Goal: Task Accomplishment & Management: Use online tool/utility

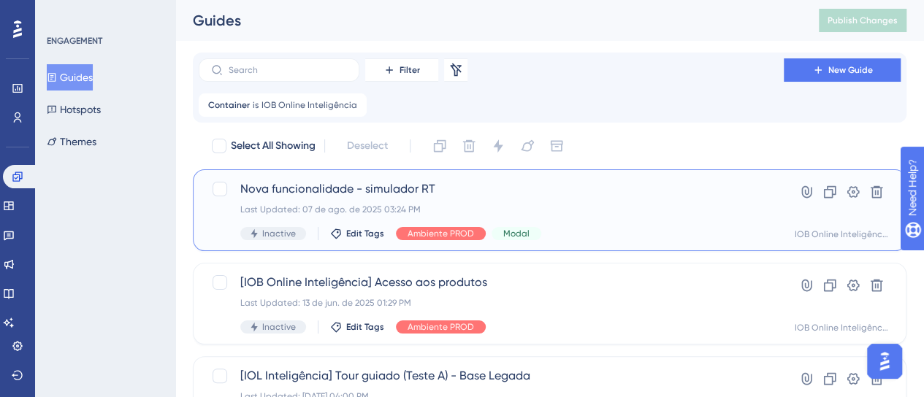
click at [416, 191] on span "Nova funcionalidade - simulador RT" at bounding box center [491, 189] width 502 height 18
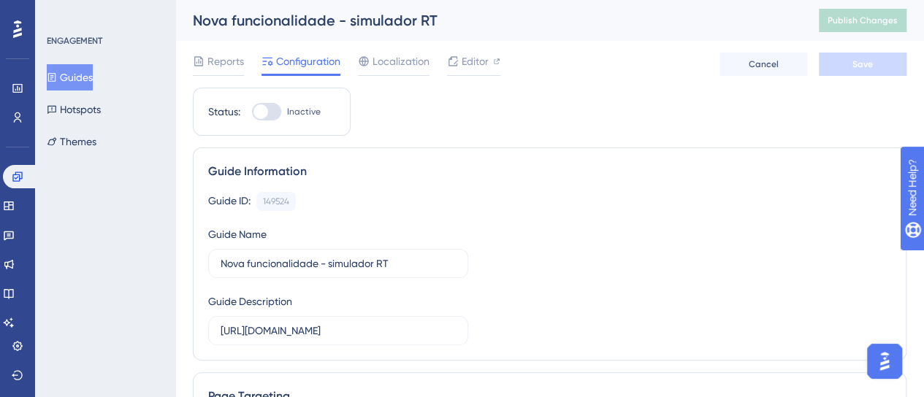
click at [270, 110] on div at bounding box center [266, 112] width 29 height 18
click at [252, 112] on input "Inactive" at bounding box center [251, 112] width 1 height 1
checkbox input "true"
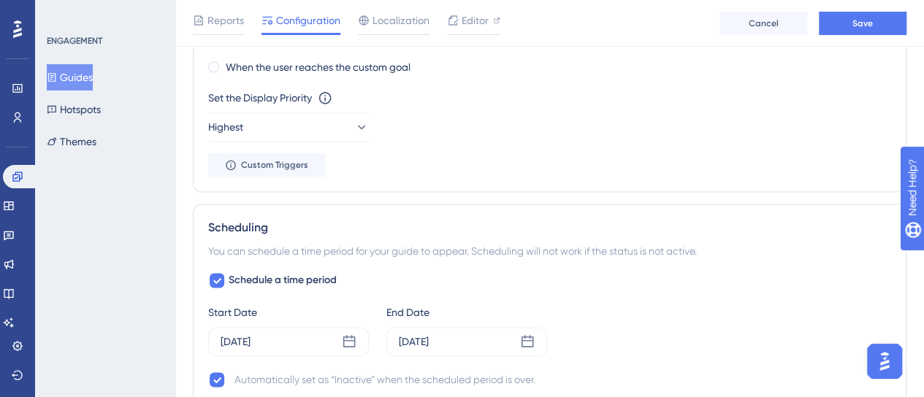
scroll to position [950, 0]
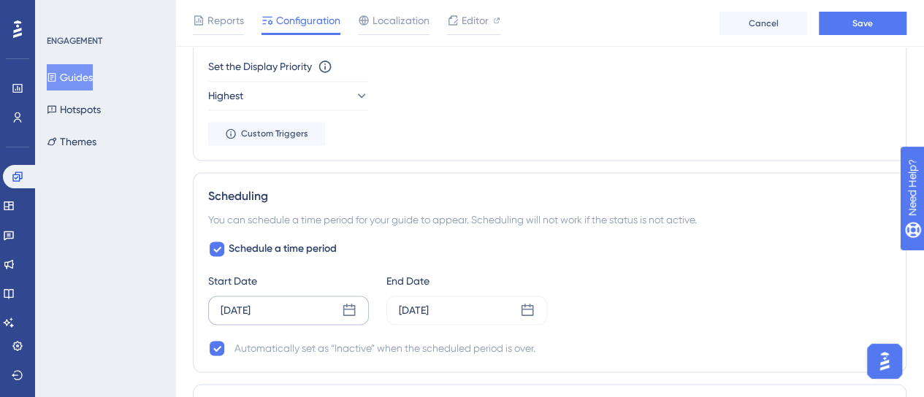
click at [365, 304] on div "[DATE]" at bounding box center [288, 310] width 161 height 29
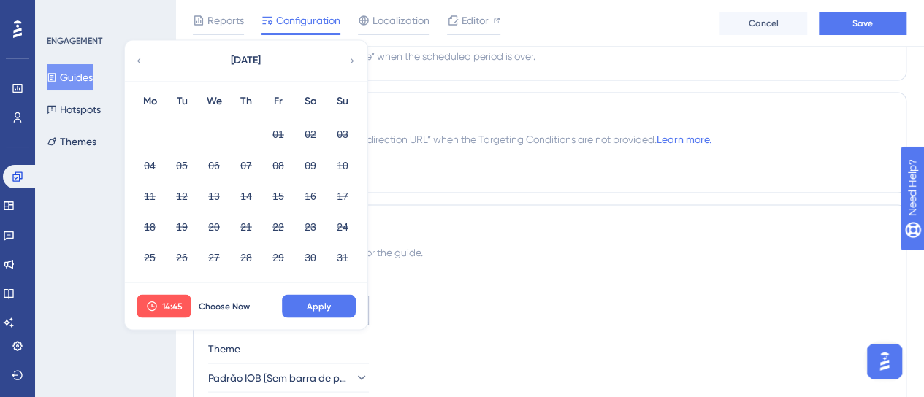
click at [223, 302] on span "Choose Now" at bounding box center [224, 306] width 51 height 12
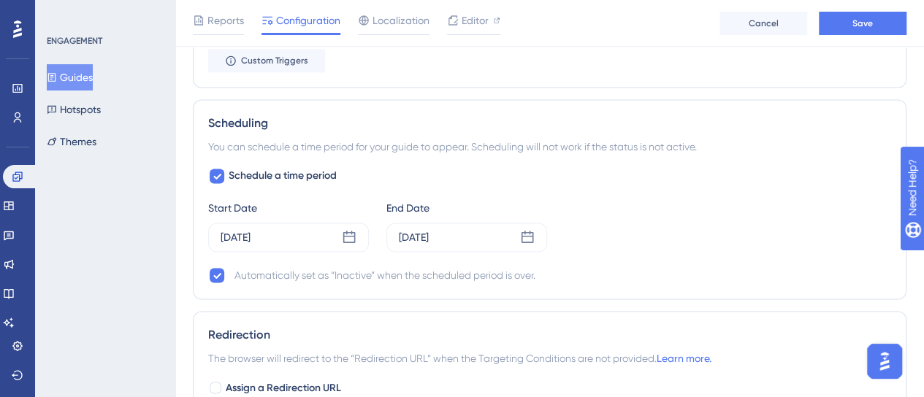
scroll to position [1023, 0]
click at [519, 229] on div "[DATE]" at bounding box center [466, 237] width 161 height 29
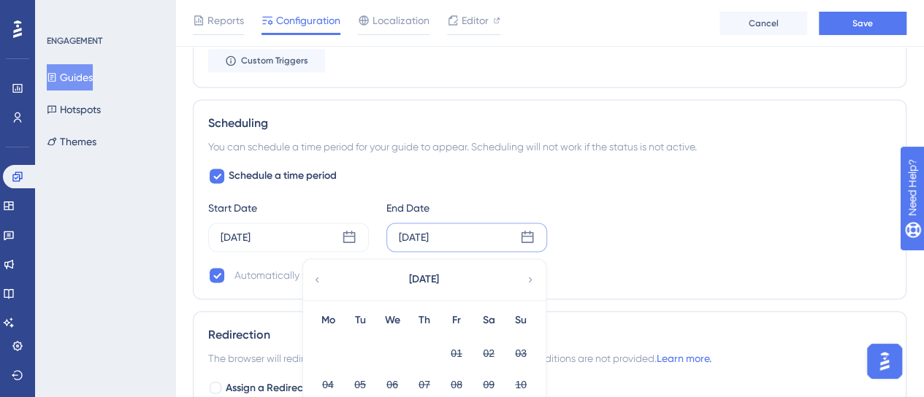
click at [522, 236] on icon at bounding box center [528, 237] width 12 height 12
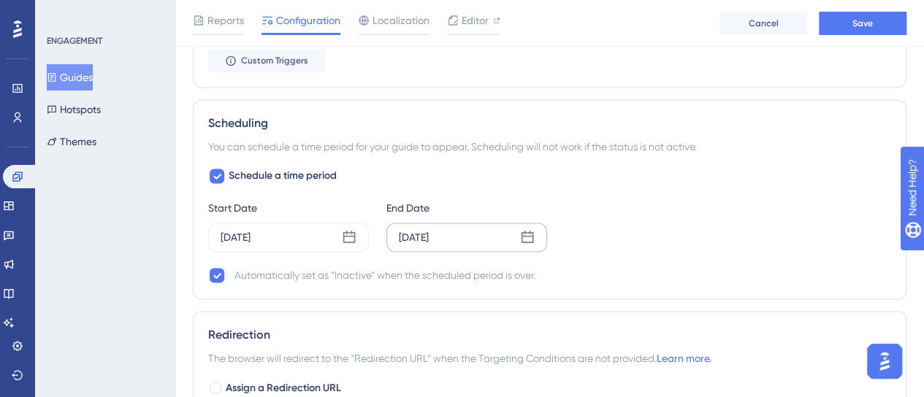
click at [522, 236] on icon at bounding box center [528, 237] width 12 height 12
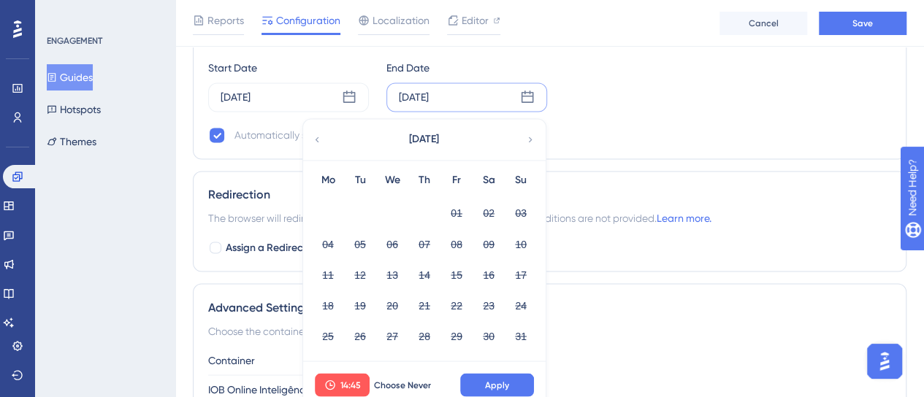
scroll to position [1169, 0]
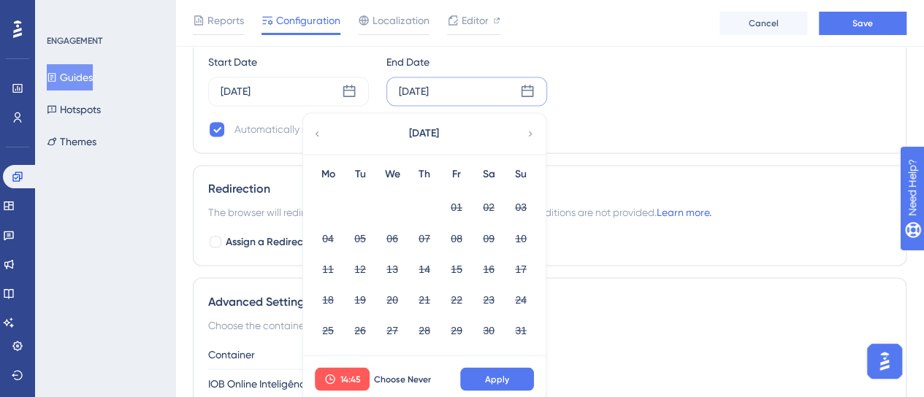
click at [526, 129] on icon at bounding box center [530, 133] width 10 height 13
click at [520, 229] on button "14" at bounding box center [520, 238] width 25 height 25
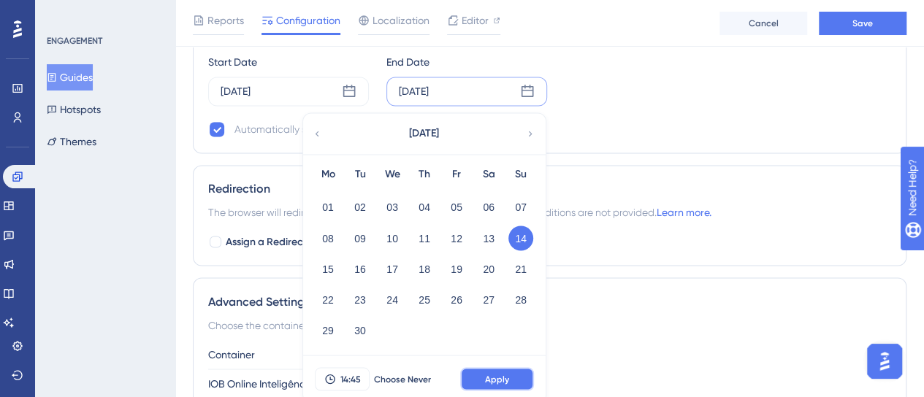
click at [508, 381] on button "Apply" at bounding box center [497, 378] width 74 height 23
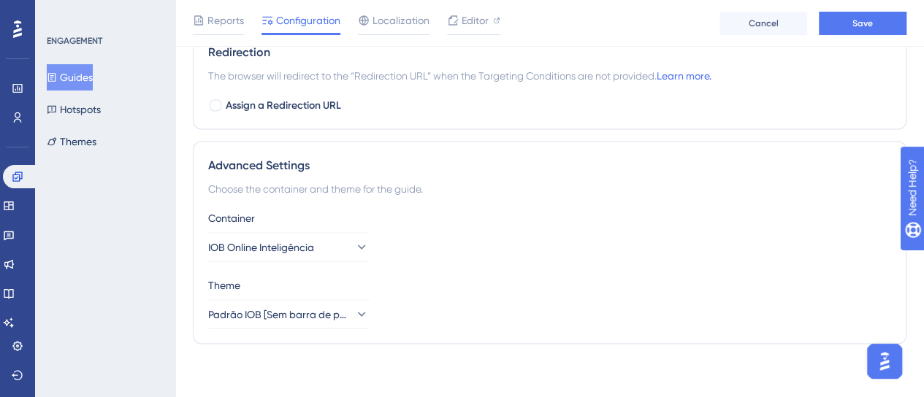
scroll to position [1086, 0]
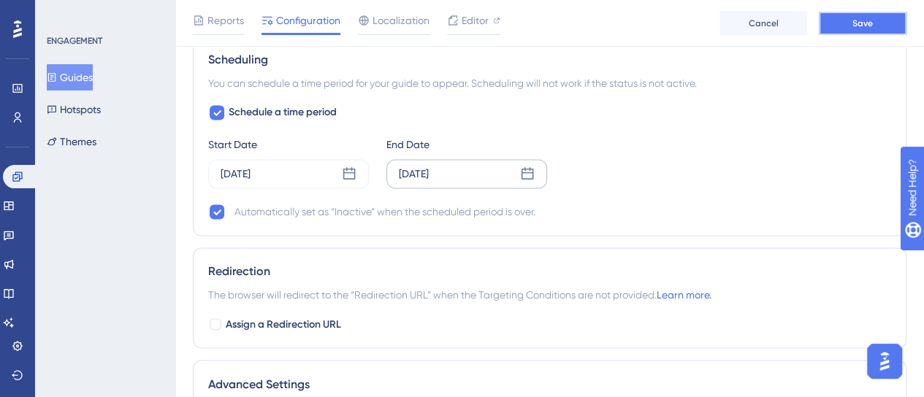
click at [875, 18] on button "Save" at bounding box center [863, 23] width 88 height 23
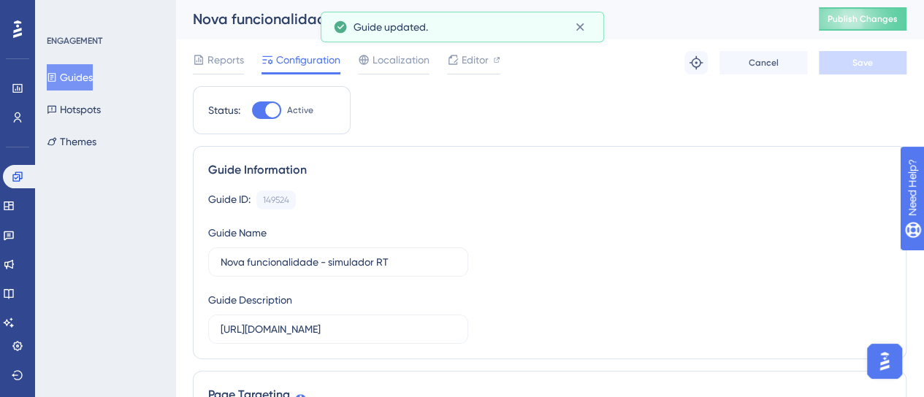
scroll to position [0, 0]
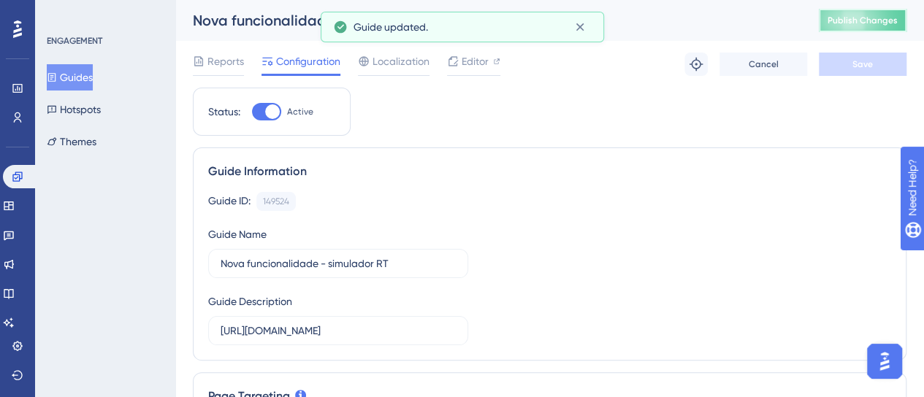
click at [882, 19] on span "Publish Changes" at bounding box center [863, 21] width 70 height 12
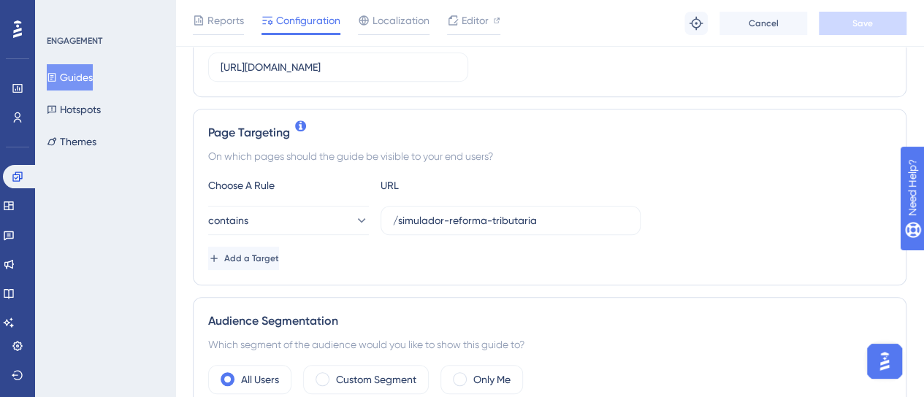
scroll to position [292, 0]
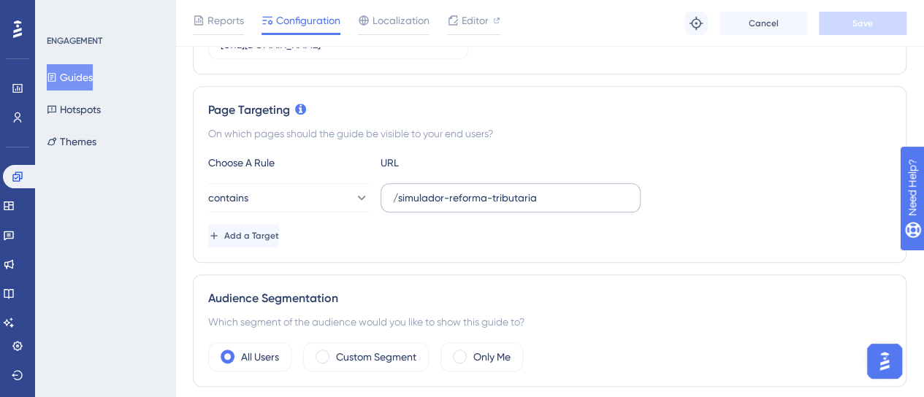
click at [392, 199] on label "/simulador-reforma-tributaria" at bounding box center [511, 197] width 260 height 29
click at [393, 199] on input "/simulador-reforma-tributaria" at bounding box center [510, 198] width 235 height 16
click at [682, 224] on div "Add a Target" at bounding box center [549, 235] width 683 height 23
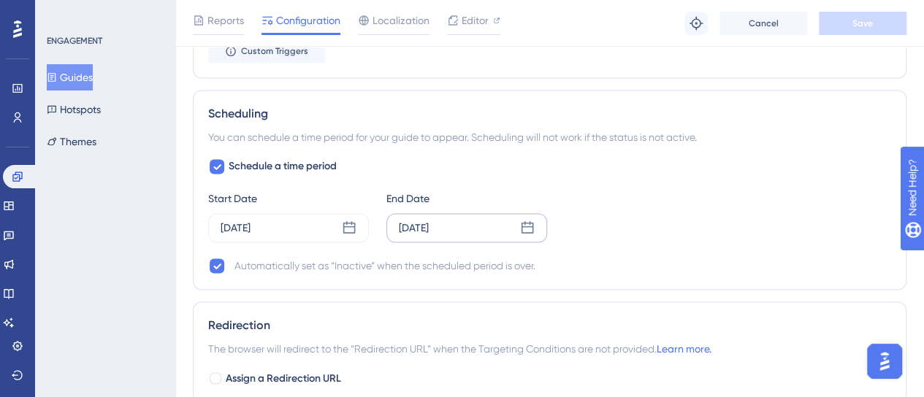
scroll to position [940, 0]
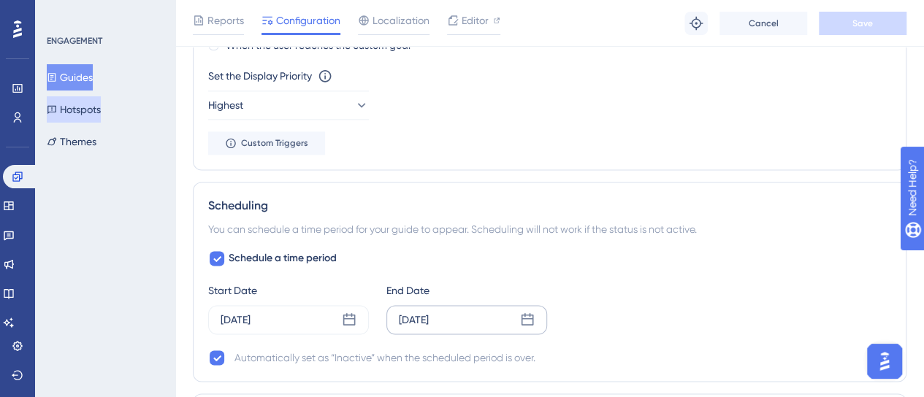
click at [85, 111] on button "Hotspots" at bounding box center [74, 109] width 54 height 26
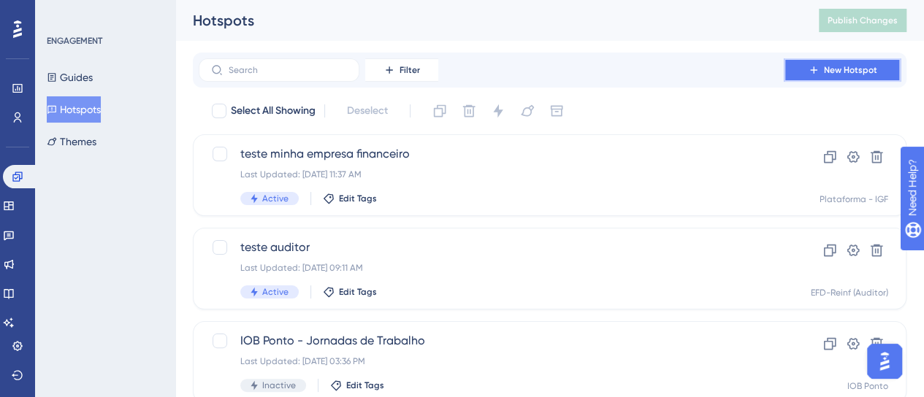
click at [863, 74] on span "New Hotspot" at bounding box center [850, 70] width 53 height 12
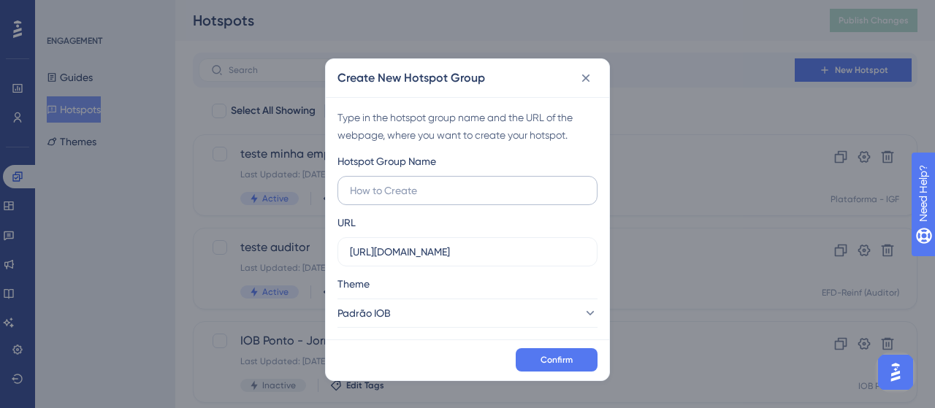
click at [382, 186] on input "text" at bounding box center [467, 191] width 235 height 16
type input "teste ferramenta reforma"
click at [458, 242] on label "[URL][DOMAIN_NAME]" at bounding box center [467, 251] width 260 height 29
click at [458, 244] on input "[URL][DOMAIN_NAME]" at bounding box center [467, 252] width 235 height 16
click at [458, 242] on label "[URL][DOMAIN_NAME]" at bounding box center [467, 251] width 260 height 29
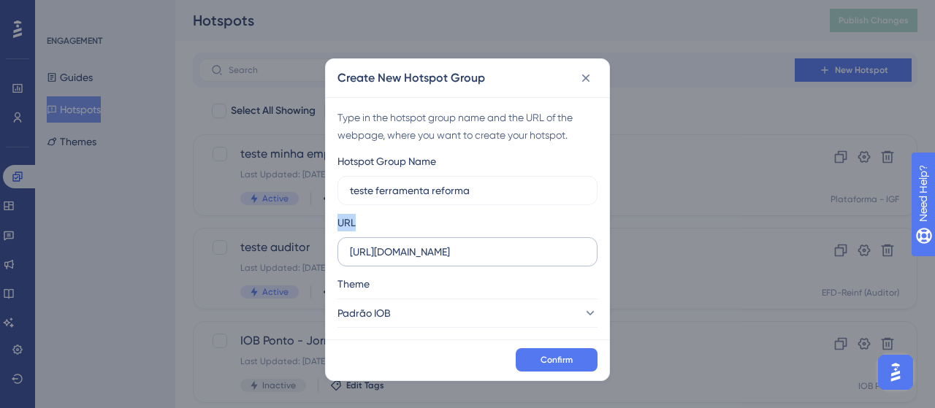
click at [458, 244] on input "[URL][DOMAIN_NAME]" at bounding box center [467, 252] width 235 height 16
click at [458, 242] on label "[URL][DOMAIN_NAME]" at bounding box center [467, 251] width 260 height 29
click at [458, 244] on input "[URL][DOMAIN_NAME]" at bounding box center [467, 252] width 235 height 16
click at [458, 242] on label "[URL][DOMAIN_NAME]" at bounding box center [467, 251] width 260 height 29
click at [458, 244] on input "[URL][DOMAIN_NAME]" at bounding box center [467, 252] width 235 height 16
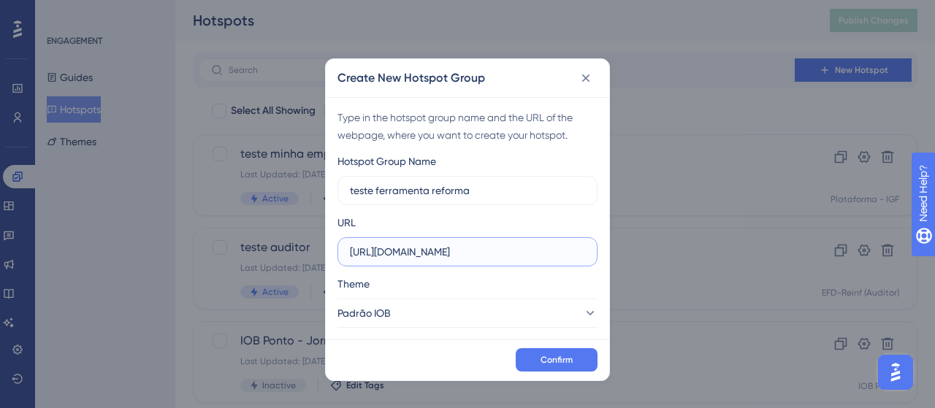
click at [455, 247] on input "[URL][DOMAIN_NAME]" at bounding box center [467, 252] width 235 height 16
paste input "[DOMAIN_NAME][URL]"
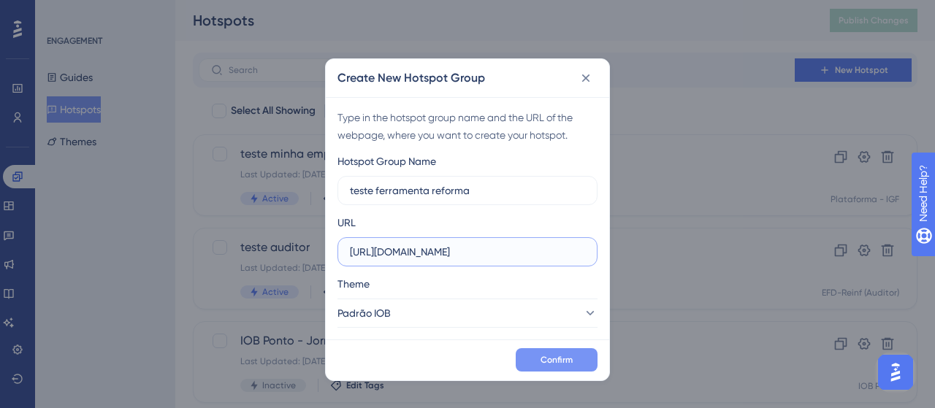
type input "[URL][DOMAIN_NAME]"
click at [562, 354] on span "Confirm" at bounding box center [557, 360] width 32 height 12
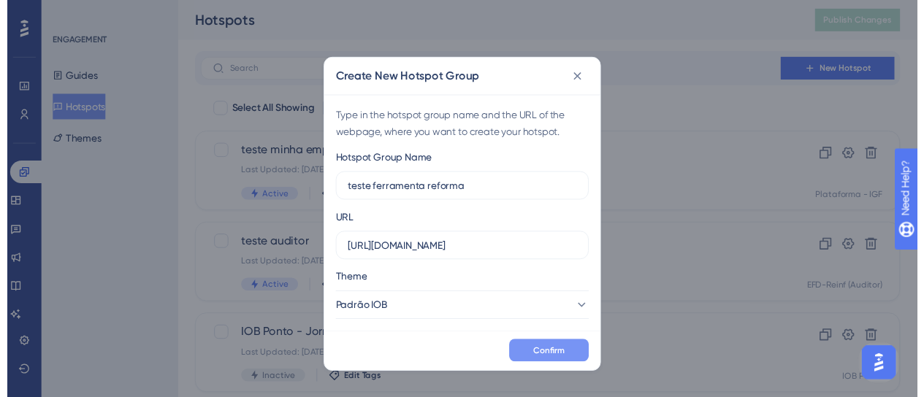
scroll to position [0, 0]
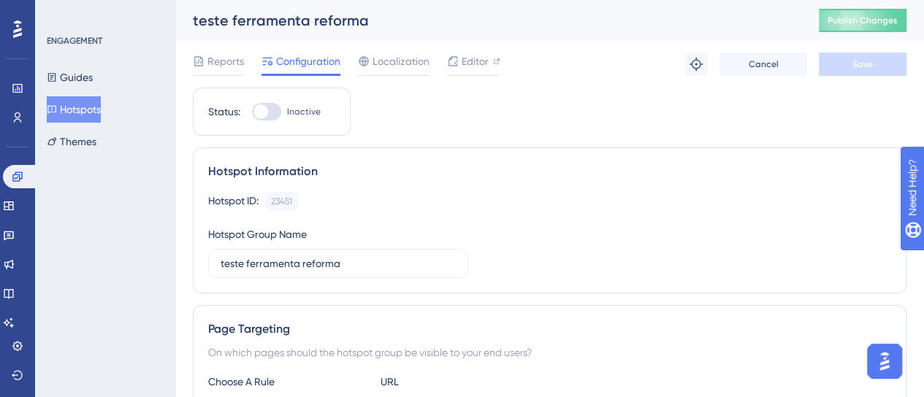
click at [101, 113] on button "Hotspots" at bounding box center [74, 109] width 54 height 26
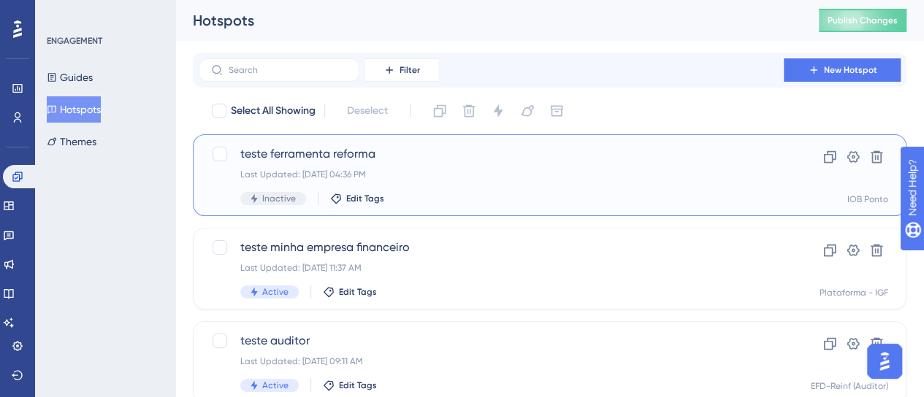
click at [554, 156] on span "teste ferramenta reforma" at bounding box center [491, 154] width 502 height 18
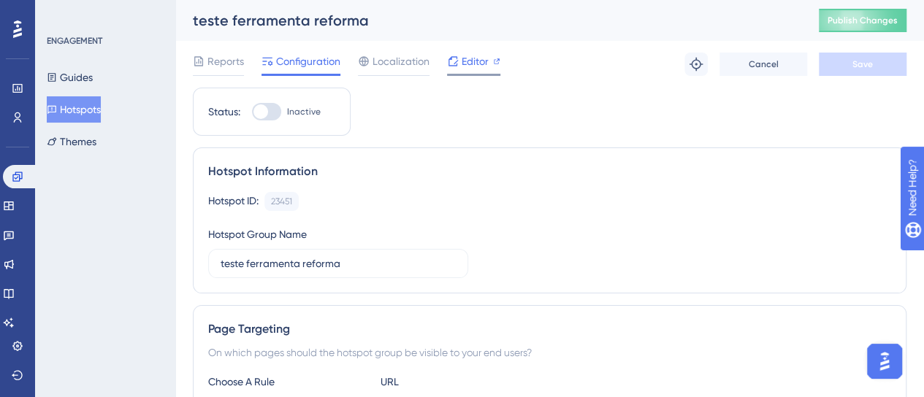
click at [483, 65] on span "Editor" at bounding box center [475, 62] width 27 height 18
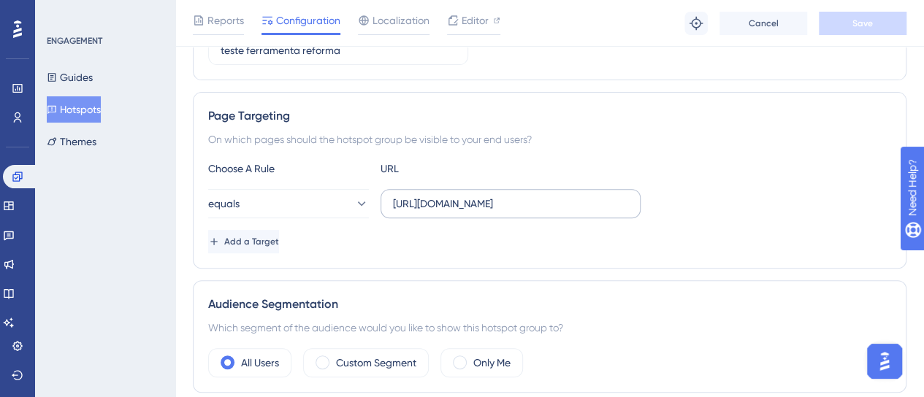
click at [440, 213] on label "[URL][DOMAIN_NAME]" at bounding box center [511, 203] width 260 height 29
click at [440, 212] on input "[URL][DOMAIN_NAME]" at bounding box center [510, 204] width 235 height 16
click at [440, 213] on label "[URL][DOMAIN_NAME]" at bounding box center [511, 203] width 260 height 29
click at [440, 212] on input "[URL][DOMAIN_NAME]" at bounding box center [510, 204] width 235 height 16
click at [440, 213] on label "[URL][DOMAIN_NAME]" at bounding box center [511, 203] width 260 height 29
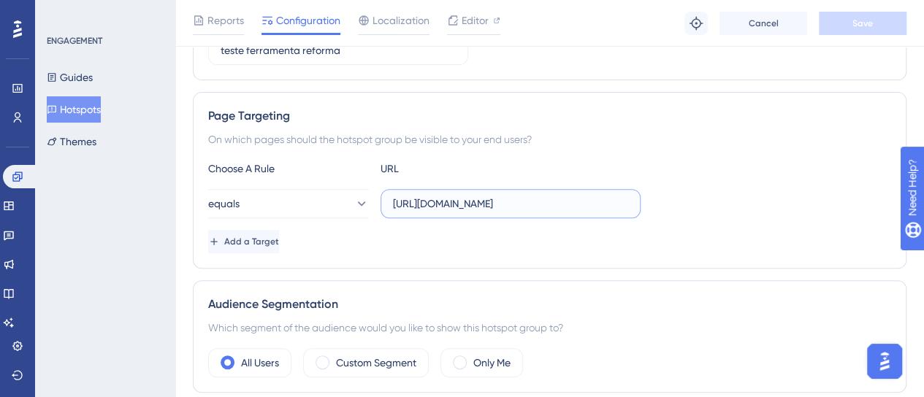
click at [440, 212] on input "[URL][DOMAIN_NAME]" at bounding box center [510, 204] width 235 height 16
click at [440, 213] on label "[URL][DOMAIN_NAME]" at bounding box center [511, 203] width 260 height 29
click at [440, 212] on input "[URL][DOMAIN_NAME]" at bounding box center [510, 204] width 235 height 16
click at [444, 205] on input "[URL][DOMAIN_NAME]" at bounding box center [510, 204] width 235 height 16
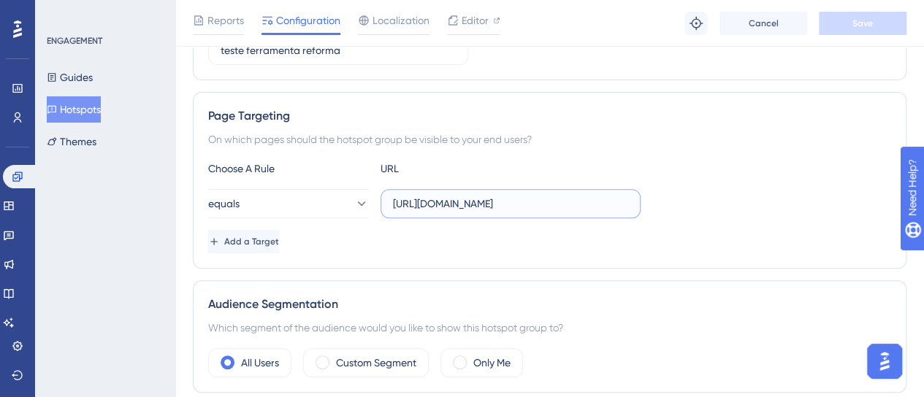
click at [444, 205] on input "[URL][DOMAIN_NAME]" at bounding box center [510, 204] width 235 height 16
paste input "[DOMAIN_NAME]"
type input "[URL][DOMAIN_NAME]"
click at [768, 189] on div "equals [URL][DOMAIN_NAME]" at bounding box center [549, 203] width 683 height 29
click at [854, 25] on span "Save" at bounding box center [862, 24] width 20 height 12
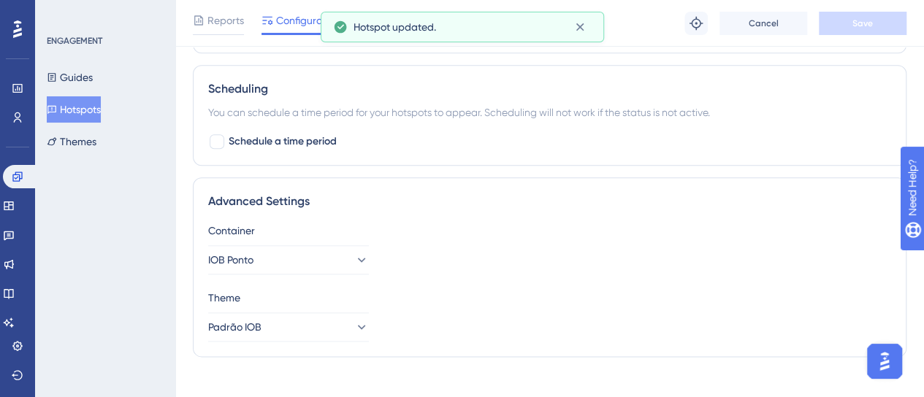
scroll to position [720, 0]
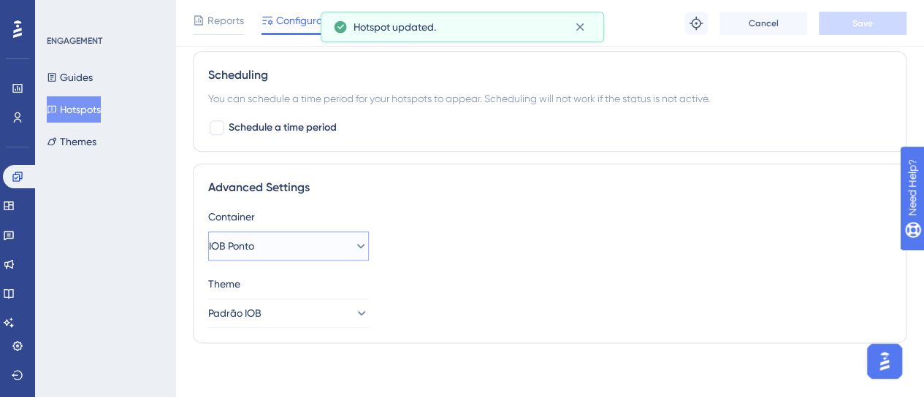
click at [249, 237] on span "IOB Ponto" at bounding box center [231, 246] width 45 height 18
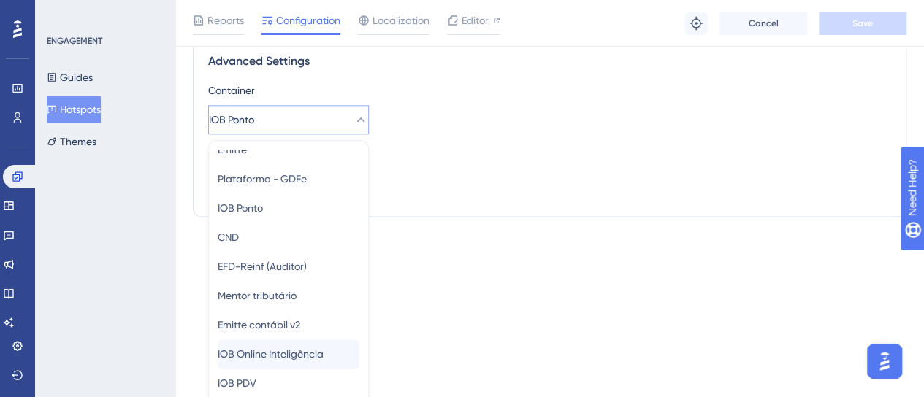
scroll to position [146, 0]
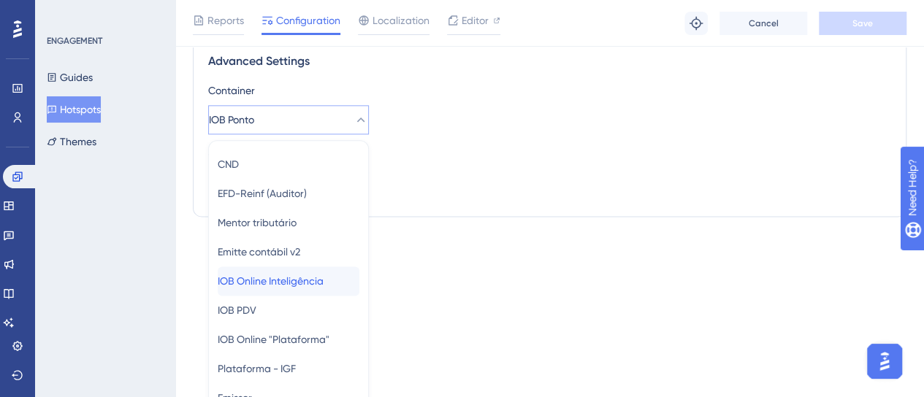
click at [311, 280] on span "IOB Online Inteligência" at bounding box center [271, 281] width 106 height 18
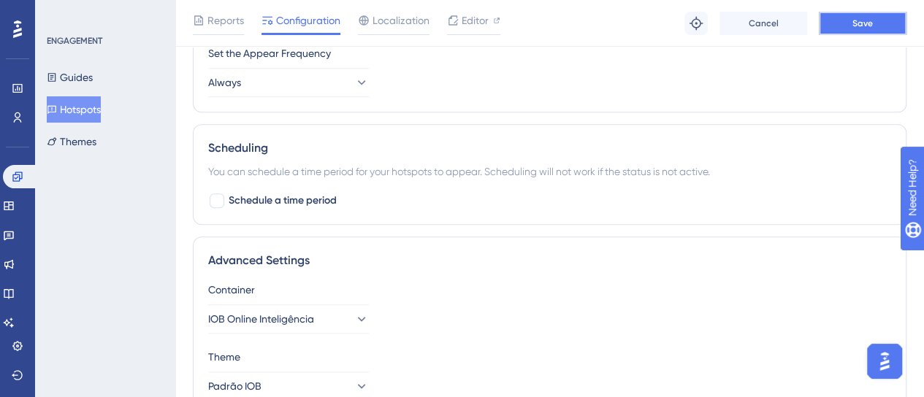
click at [887, 21] on button "Save" at bounding box center [863, 23] width 88 height 23
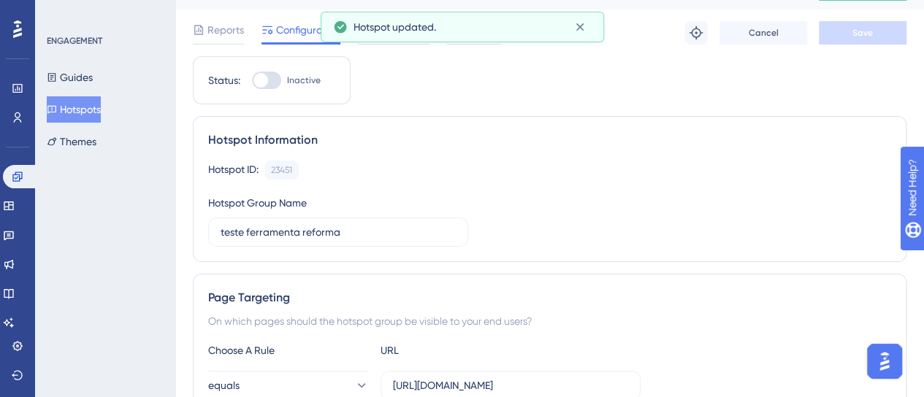
scroll to position [0, 0]
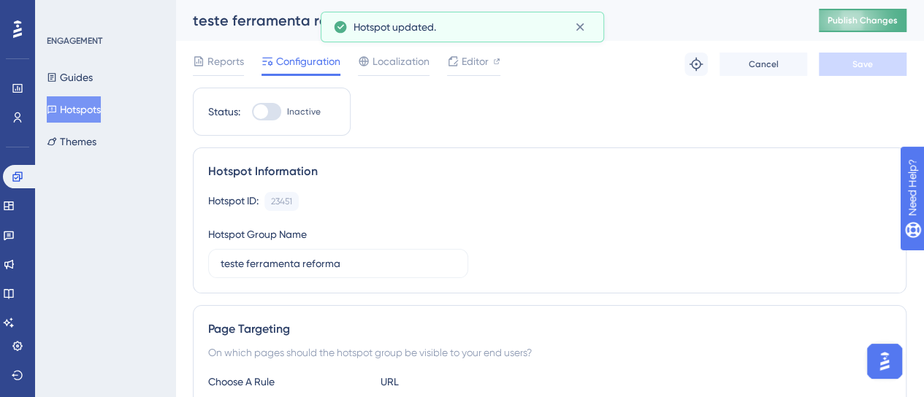
click at [853, 26] on button "Publish Changes" at bounding box center [863, 20] width 88 height 23
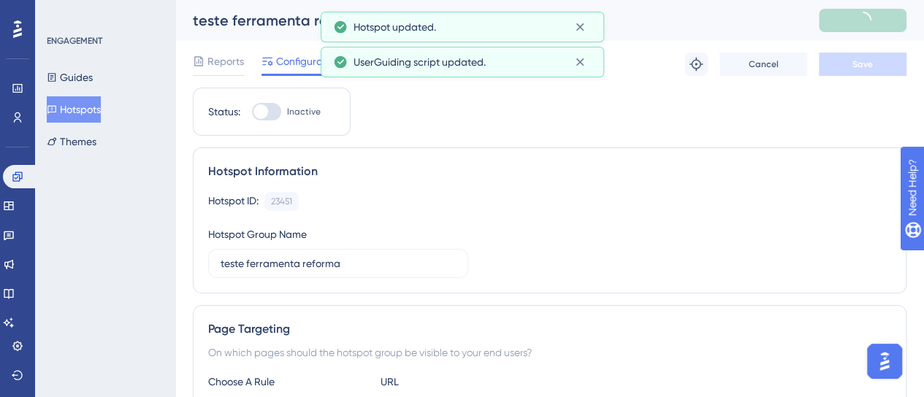
click at [72, 115] on button "Hotspots" at bounding box center [74, 109] width 54 height 26
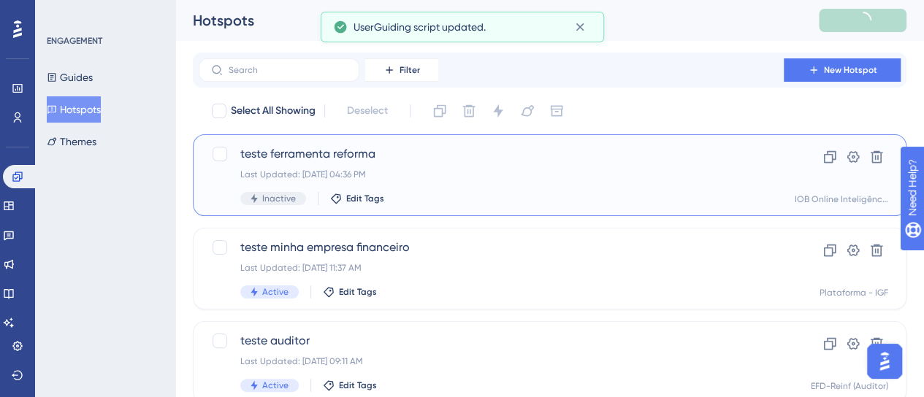
click at [310, 159] on span "teste ferramenta reforma" at bounding box center [491, 154] width 502 height 18
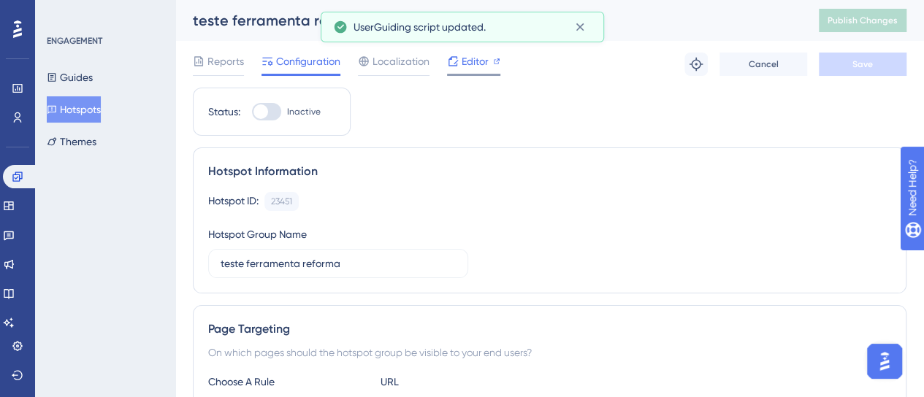
click at [471, 63] on span "Editor" at bounding box center [475, 62] width 27 height 18
